Goal: Find specific page/section: Find specific page/section

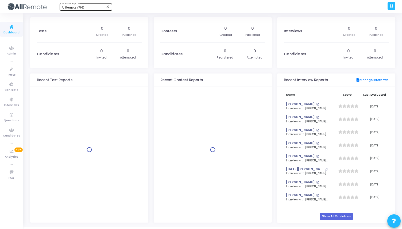
click at [75, 9] on span "AllRemote (793)" at bounding box center [73, 7] width 22 height 3
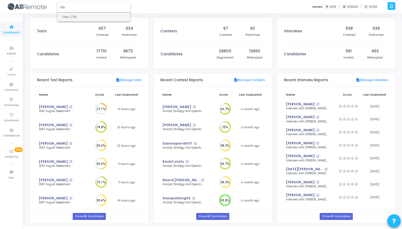
type input "tita"
click at [75, 17] on span "Titan (770)" at bounding box center [94, 17] width 64 height 9
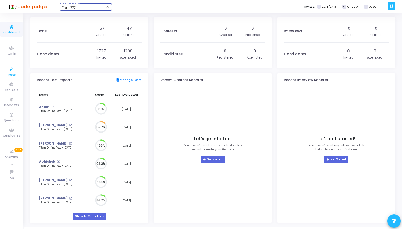
scroll to position [2, 2]
click at [9, 72] on icon at bounding box center [11, 69] width 11 height 7
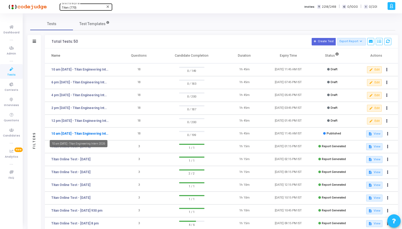
click at [83, 132] on link "10 am [DATE] - Titan Engineering Intern 2026" at bounding box center [79, 133] width 57 height 5
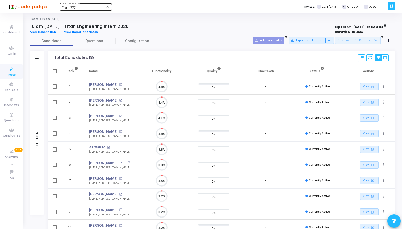
scroll to position [11, 14]
click at [37, 57] on icon at bounding box center [36, 57] width 3 height 3
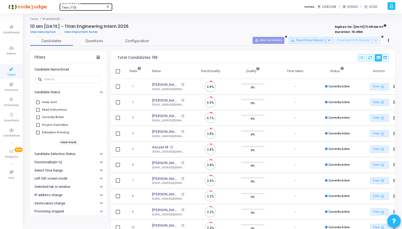
click at [38, 119] on span at bounding box center [38, 118] width 4 height 4
click at [38, 119] on input "Currently Active" at bounding box center [38, 119] width 0 height 0
click at [38, 119] on span at bounding box center [38, 118] width 4 height 4
click at [38, 119] on input "Currently Active" at bounding box center [38, 119] width 0 height 0
checkbox input "false"
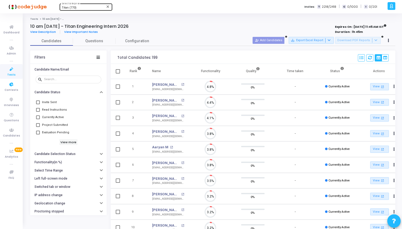
click at [11, 74] on span "Tests" at bounding box center [11, 75] width 8 height 5
